Goal: Task Accomplishment & Management: Manage account settings

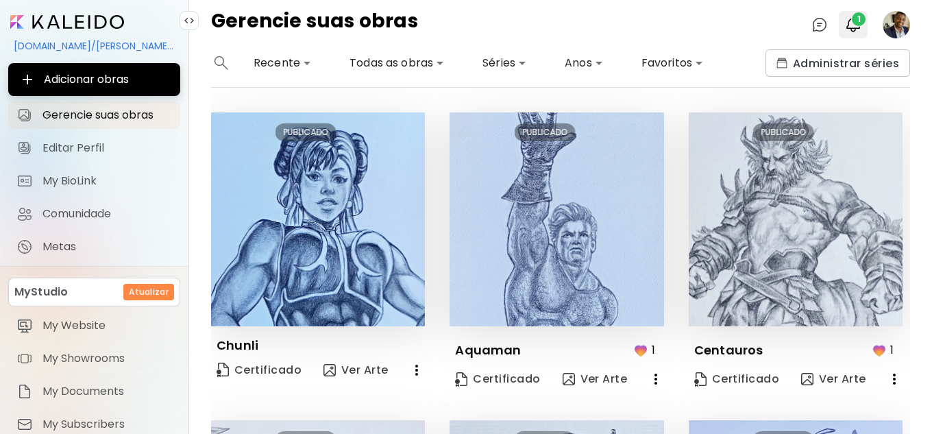
click at [856, 23] on span "1" at bounding box center [859, 19] width 14 height 14
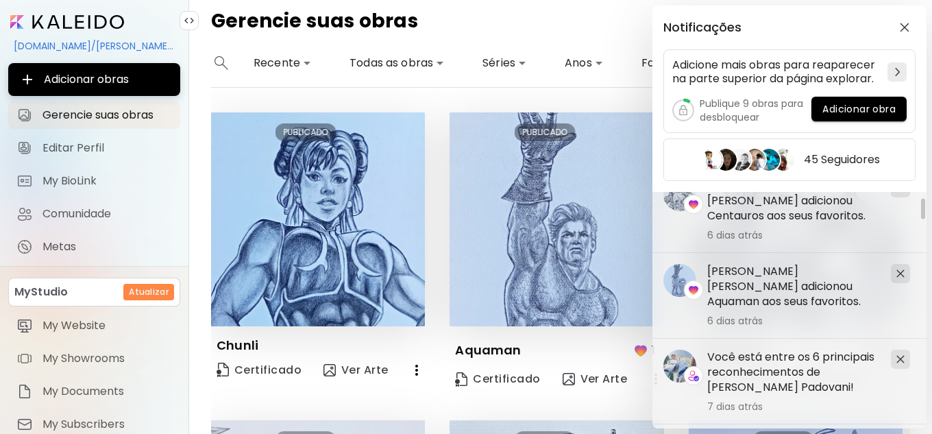
scroll to position [343, 0]
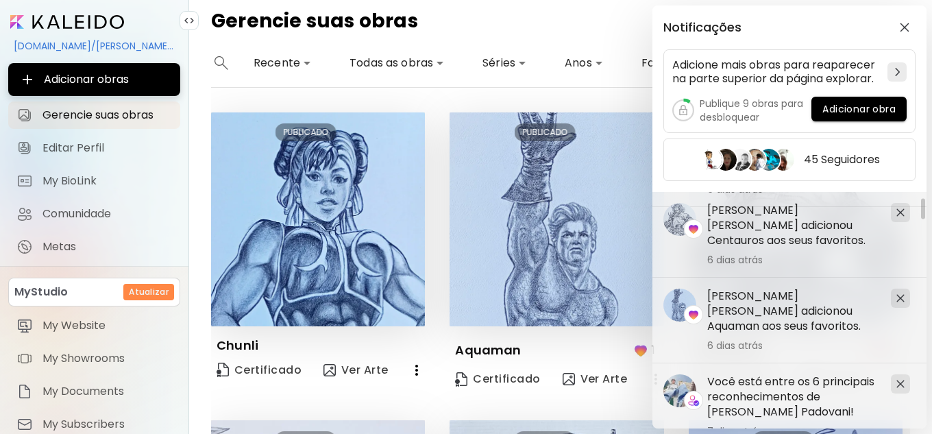
click at [369, 254] on div "Notificações Adicione mais obras para reaparecer na parte superior da página ex…" at bounding box center [466, 217] width 932 height 434
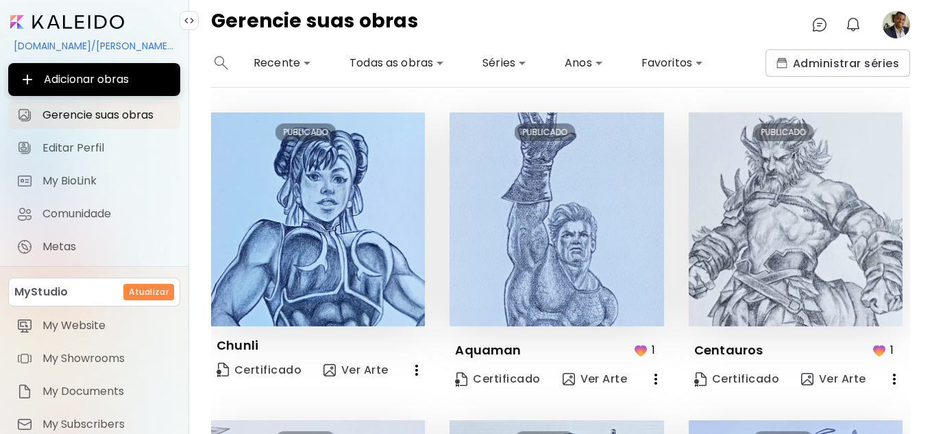
click at [369, 254] on img at bounding box center [318, 219] width 214 height 214
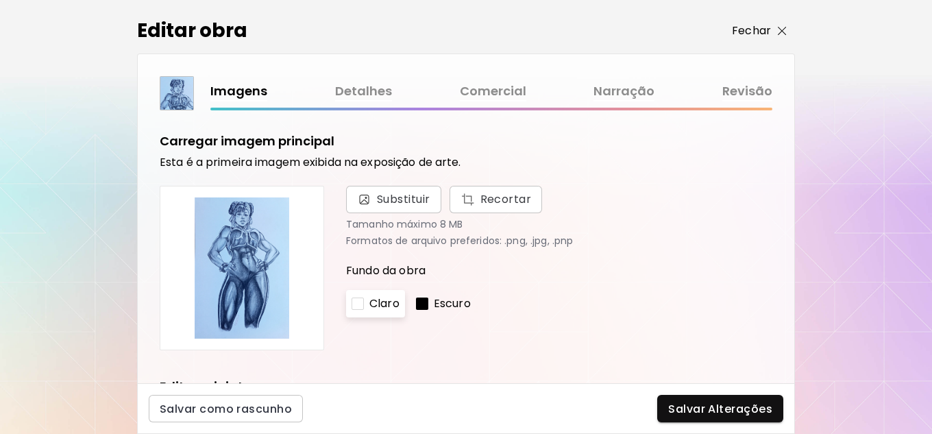
click at [785, 32] on img "button" at bounding box center [782, 31] width 9 height 9
